Goal: Task Accomplishment & Management: Use online tool/utility

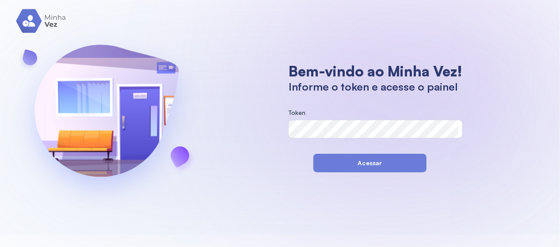
click at [367, 164] on button "Acessar" at bounding box center [369, 163] width 113 height 19
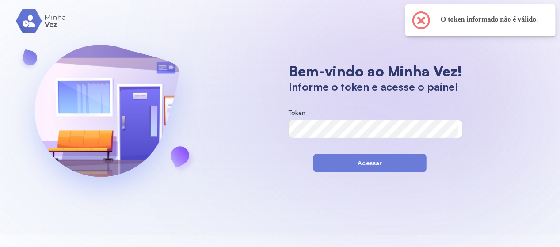
click at [286, 110] on section "Bem-vindo ao Minha Vez! Informe o token e acesse o painel Token Acessar" at bounding box center [375, 117] width 191 height 110
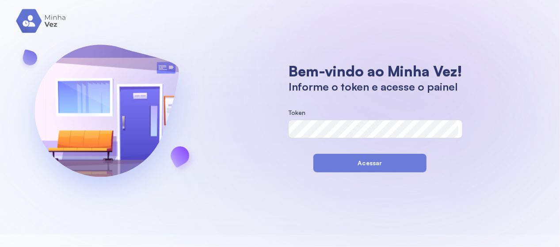
click at [292, 112] on span "Token" at bounding box center [297, 113] width 17 height 8
click at [333, 117] on label "Token" at bounding box center [376, 113] width 174 height 9
click at [298, 109] on span "Token" at bounding box center [297, 113] width 17 height 8
click at [363, 158] on button "Acessar" at bounding box center [369, 163] width 113 height 19
click at [358, 160] on button "Acessar" at bounding box center [369, 163] width 113 height 19
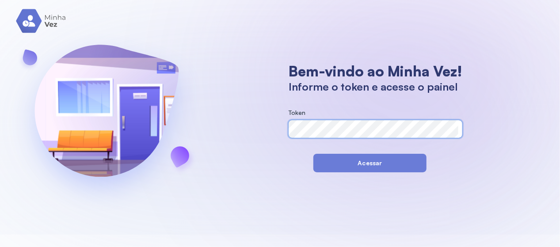
click at [301, 118] on label "Token" at bounding box center [376, 113] width 174 height 9
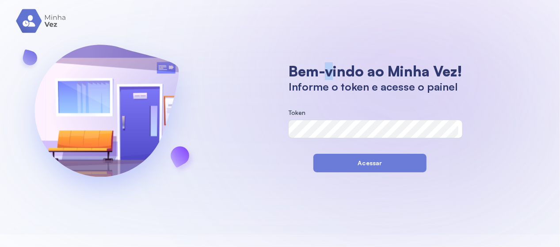
click at [324, 69] on h1 "Bem-vindo ao Minha Vez!" at bounding box center [376, 71] width 174 height 18
click at [347, 171] on button "Acessar" at bounding box center [369, 163] width 113 height 19
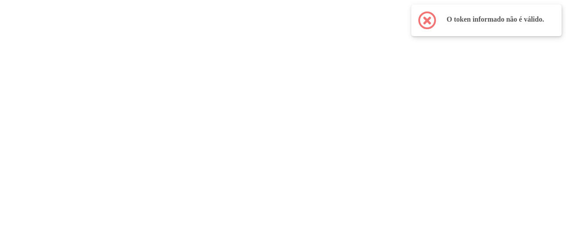
click at [433, 17] on div "× O token informado não é válido. OK No Cancel" at bounding box center [486, 20] width 150 height 32
click at [421, 25] on span at bounding box center [427, 20] width 14 height 14
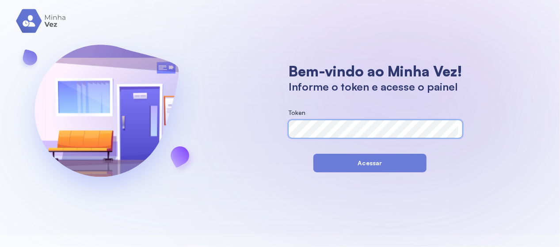
click at [341, 117] on div "Token" at bounding box center [376, 123] width 174 height 29
click at [301, 109] on span "Token" at bounding box center [297, 113] width 17 height 8
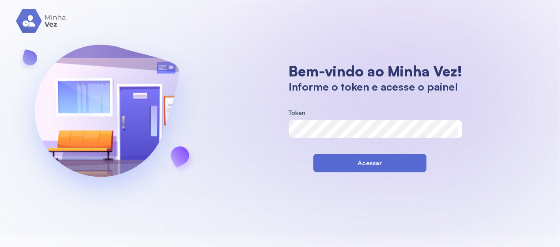
drag, startPoint x: 370, startPoint y: 157, endPoint x: 371, endPoint y: 151, distance: 6.2
click at [371, 155] on button "Acessar" at bounding box center [369, 163] width 113 height 19
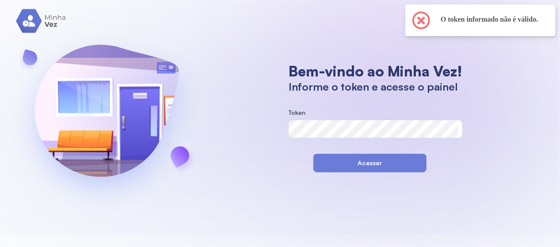
click at [424, 7] on div "× O token informado não é válido. OK No Cancel" at bounding box center [480, 20] width 150 height 32
click at [410, 19] on div "× O token informado não é válido. OK No Cancel" at bounding box center [480, 20] width 150 height 32
drag, startPoint x: 316, startPoint y: 97, endPoint x: 320, endPoint y: 99, distance: 4.6
click at [320, 99] on div "Bem-vindo ao Minha Vez! Informe o token e acesse o painel" at bounding box center [376, 81] width 174 height 38
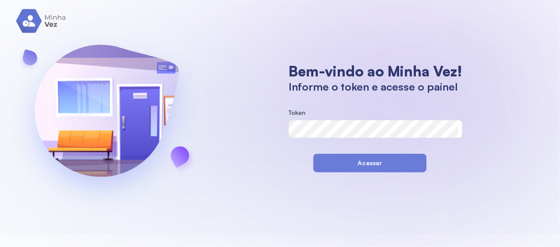
click at [313, 114] on label "Token" at bounding box center [376, 113] width 174 height 9
click at [312, 132] on form "Token" at bounding box center [376, 127] width 174 height 36
drag, startPoint x: 366, startPoint y: 165, endPoint x: 364, endPoint y: 153, distance: 12.0
click at [366, 160] on button "Acessar" at bounding box center [369, 163] width 113 height 19
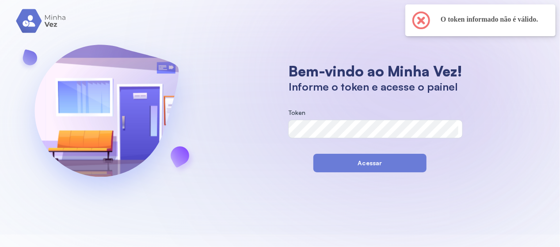
drag, startPoint x: 364, startPoint y: 156, endPoint x: 363, endPoint y: 149, distance: 6.7
click at [365, 154] on button "Acessar" at bounding box center [369, 163] width 113 height 19
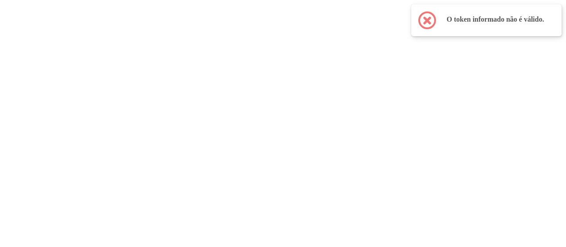
click at [427, 16] on span at bounding box center [427, 20] width 14 height 14
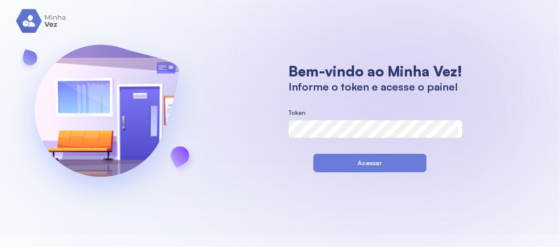
click at [298, 137] on form "Token" at bounding box center [376, 127] width 174 height 36
drag, startPoint x: 297, startPoint y: 110, endPoint x: 294, endPoint y: 104, distance: 6.9
click at [296, 106] on section "Bem-vindo ao Minha Vez! Informe o token e acesse o painel Token Acessar" at bounding box center [375, 117] width 191 height 110
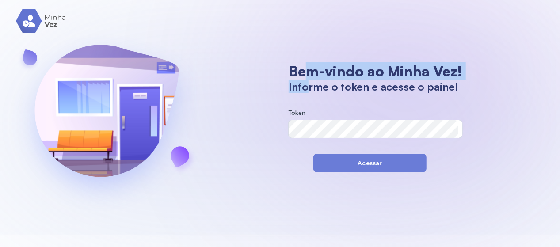
click at [301, 81] on div "Bem-vindo ao Minha Vez! Informe o token e acesse o painel" at bounding box center [376, 77] width 174 height 31
click at [375, 154] on button "Acessar" at bounding box center [369, 163] width 113 height 19
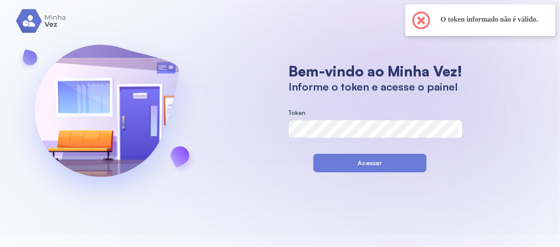
drag, startPoint x: 379, startPoint y: 167, endPoint x: 375, endPoint y: 156, distance: 10.9
click at [380, 163] on button "Acessar" at bounding box center [369, 163] width 113 height 19
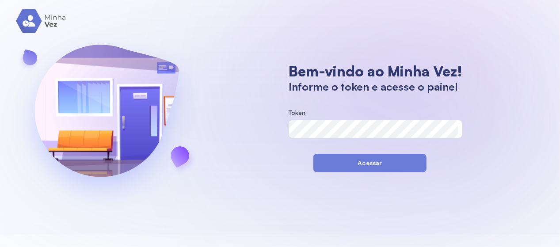
drag, startPoint x: 364, startPoint y: 154, endPoint x: 354, endPoint y: 151, distance: 10.3
click at [364, 153] on section "Bem-vindo ao Minha Vez! Informe o token e acesse o painel Token Acessar" at bounding box center [375, 117] width 191 height 110
drag, startPoint x: 351, startPoint y: 161, endPoint x: 333, endPoint y: 140, distance: 28.2
click at [351, 159] on button "Acessar" at bounding box center [369, 163] width 113 height 19
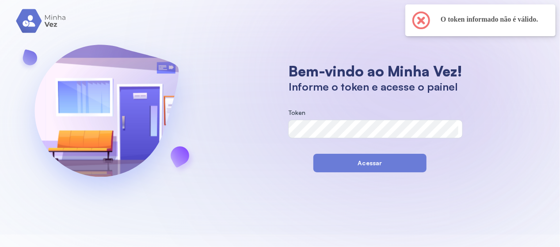
click at [297, 109] on section "Bem-vindo ao Minha Vez! Informe o token e acesse o painel Token Acessar" at bounding box center [375, 117] width 191 height 110
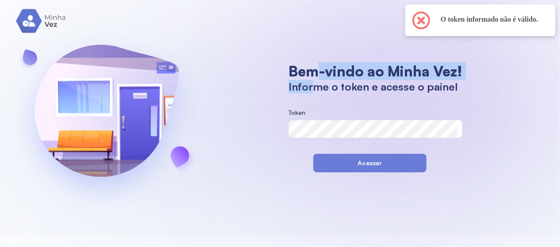
click at [308, 81] on div "Bem-vindo ao Minha Vez! Informe o token e acesse o painel" at bounding box center [376, 77] width 174 height 31
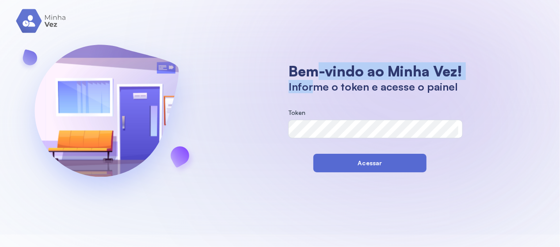
click at [354, 157] on button "Acessar" at bounding box center [369, 163] width 113 height 19
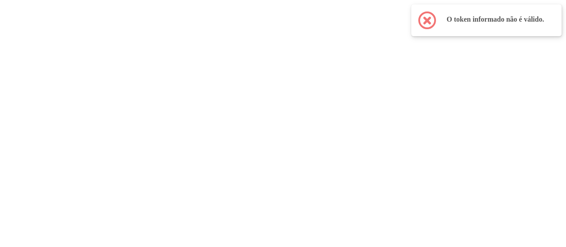
click at [415, 14] on div "× O token informado não é válido. OK No Cancel" at bounding box center [486, 20] width 150 height 32
drag, startPoint x: 438, startPoint y: 23, endPoint x: 416, endPoint y: 15, distance: 23.6
click at [437, 23] on div "× O token informado não é válido. OK No Cancel" at bounding box center [486, 20] width 150 height 32
click at [416, 18] on div "× O token informado não é válido. OK No Cancel" at bounding box center [486, 20] width 150 height 32
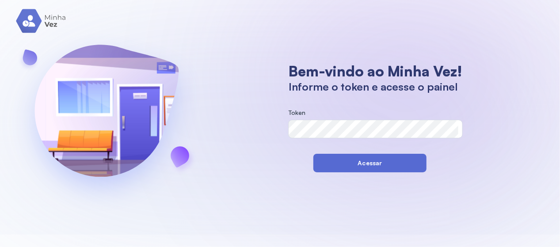
click at [362, 161] on button "Acessar" at bounding box center [369, 163] width 113 height 19
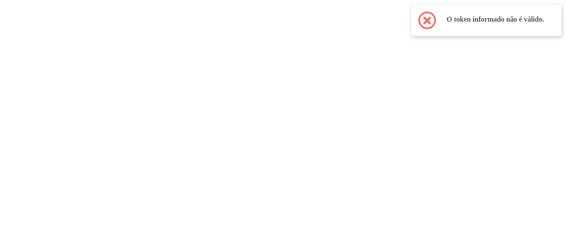
click at [426, 20] on span at bounding box center [427, 20] width 14 height 14
click at [418, 20] on div "× O token informado não é válido. OK No Cancel" at bounding box center [486, 20] width 150 height 32
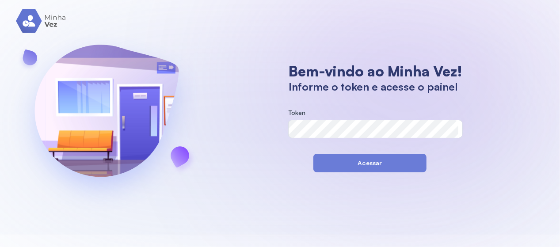
drag, startPoint x: 291, startPoint y: 108, endPoint x: 293, endPoint y: 114, distance: 5.5
click at [293, 114] on section "Bem-vindo ao Minha Vez! Informe o token e acesse o painel Token Acessar" at bounding box center [375, 117] width 191 height 110
click at [351, 167] on button "Acessar" at bounding box center [369, 163] width 113 height 19
drag, startPoint x: 407, startPoint y: 162, endPoint x: 400, endPoint y: 156, distance: 9.5
click at [408, 165] on button "Acessar" at bounding box center [369, 163] width 113 height 19
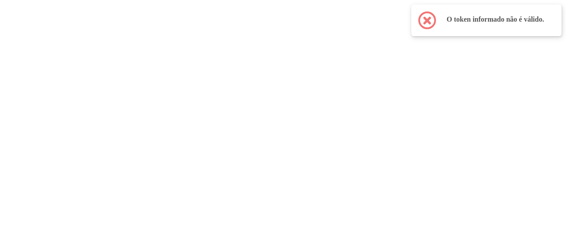
click at [425, 25] on span at bounding box center [427, 20] width 14 height 14
drag, startPoint x: 463, startPoint y: 20, endPoint x: 463, endPoint y: 14, distance: 6.2
click at [463, 17] on h2 "O token informado não é válido." at bounding box center [496, 19] width 101 height 9
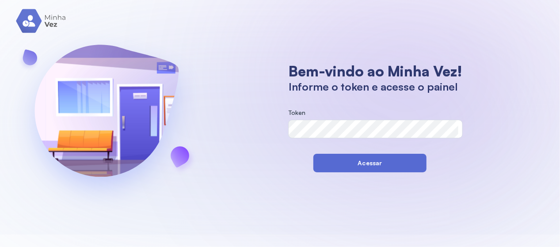
click at [385, 166] on button "Acessar" at bounding box center [369, 163] width 113 height 19
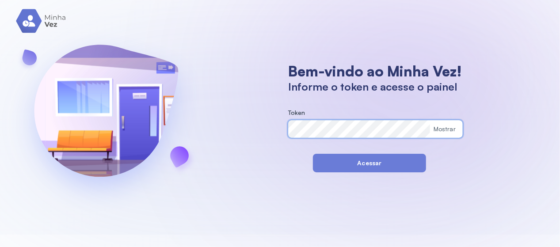
click at [445, 127] on div "Mostrar" at bounding box center [445, 130] width 22 height 8
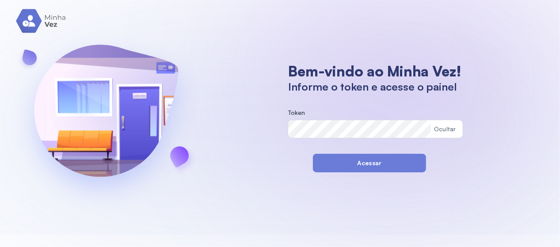
click at [455, 111] on label "Token" at bounding box center [375, 113] width 175 height 9
click at [441, 122] on div "Ocultar" at bounding box center [448, 129] width 29 height 18
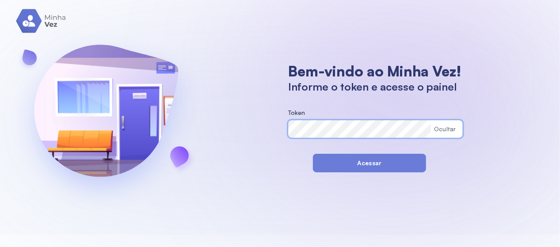
click at [298, 138] on form "Token Ocultar" at bounding box center [375, 127] width 175 height 36
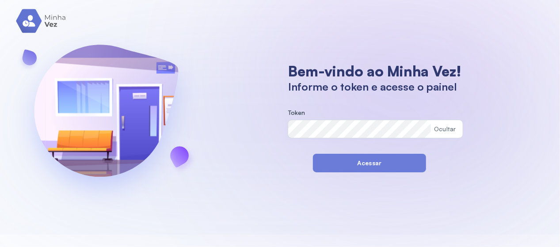
click at [285, 112] on section "Bem-vindo ao Minha Vez! Informe o token e acesse o painel Token Ocultar Acessar" at bounding box center [375, 117] width 193 height 110
drag, startPoint x: 356, startPoint y: 165, endPoint x: 351, endPoint y: 162, distance: 6.5
click at [352, 165] on button "Acessar" at bounding box center [369, 163] width 113 height 19
